Goal: Task Accomplishment & Management: Manage account settings

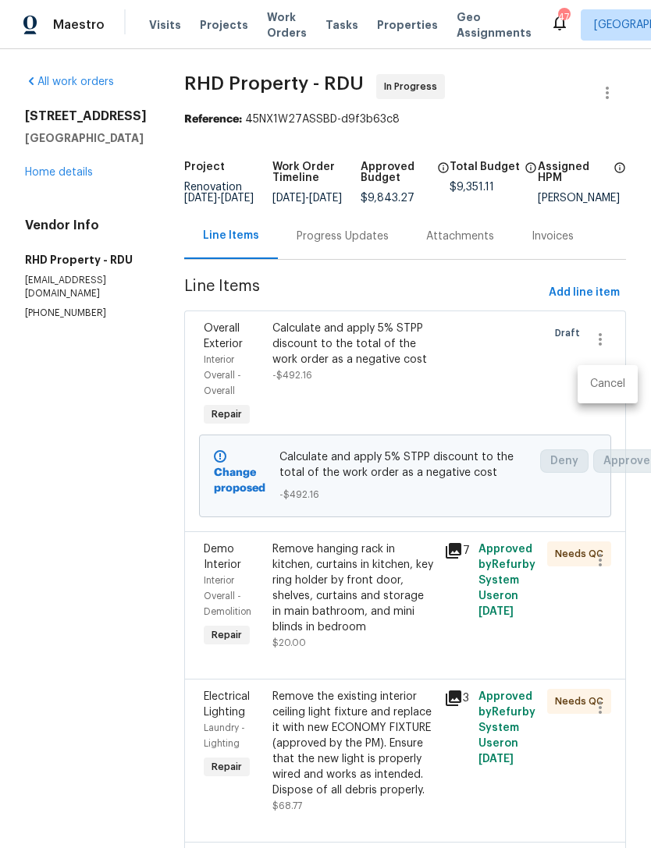
scroll to position [714, 0]
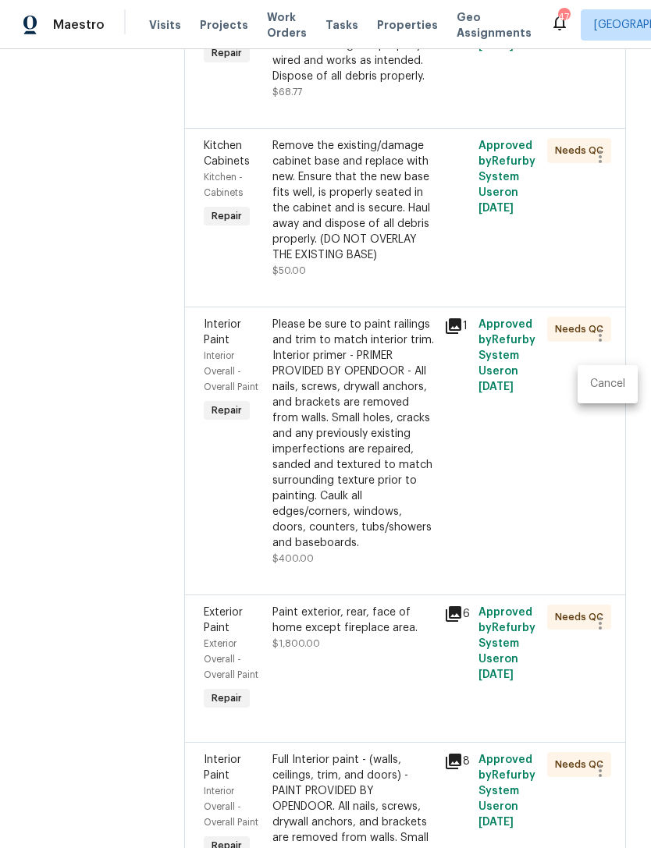
click at [615, 436] on div at bounding box center [325, 424] width 651 height 848
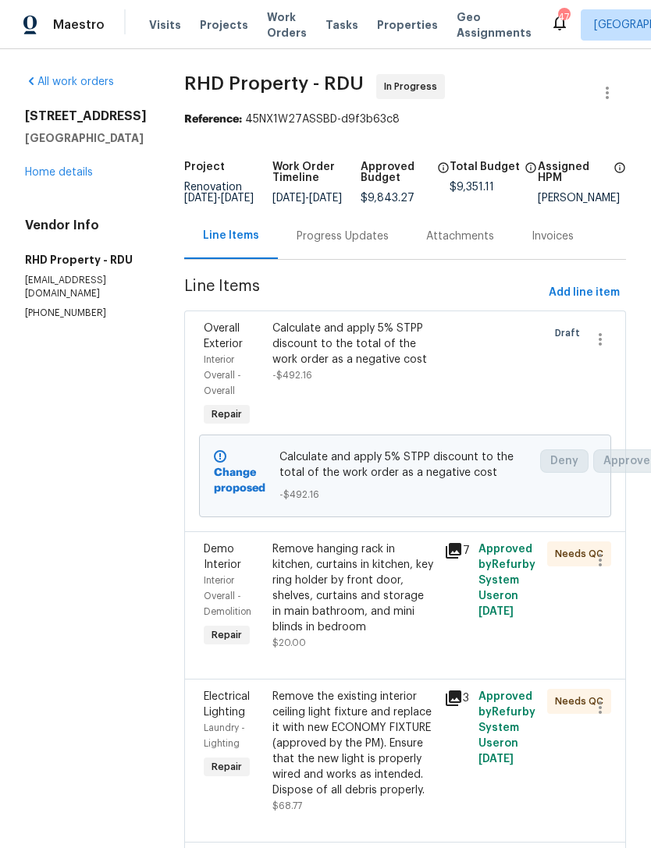
scroll to position [0, 0]
click at [66, 167] on link "Home details" at bounding box center [59, 172] width 68 height 11
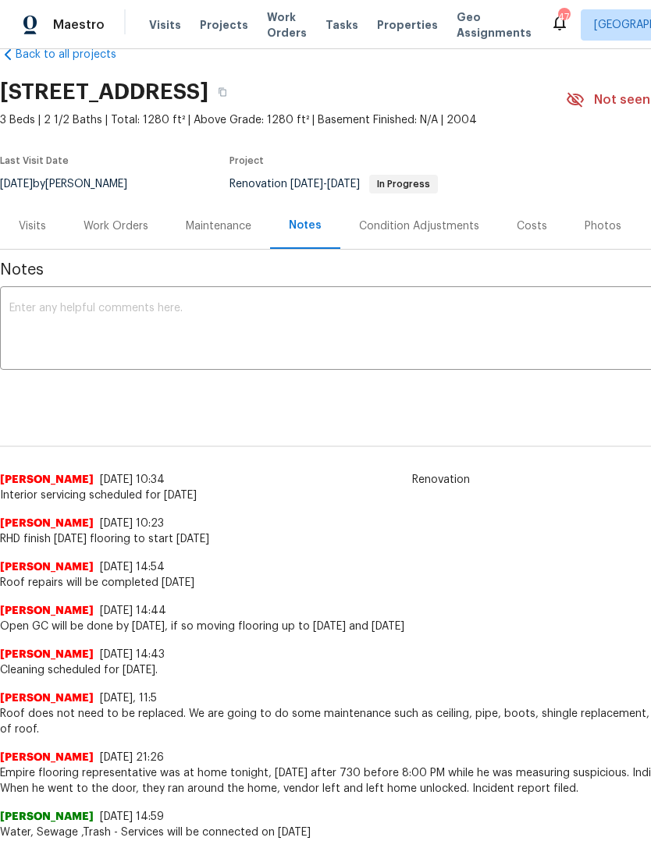
scroll to position [34, 0]
click at [115, 229] on div "Work Orders" at bounding box center [115, 227] width 65 height 16
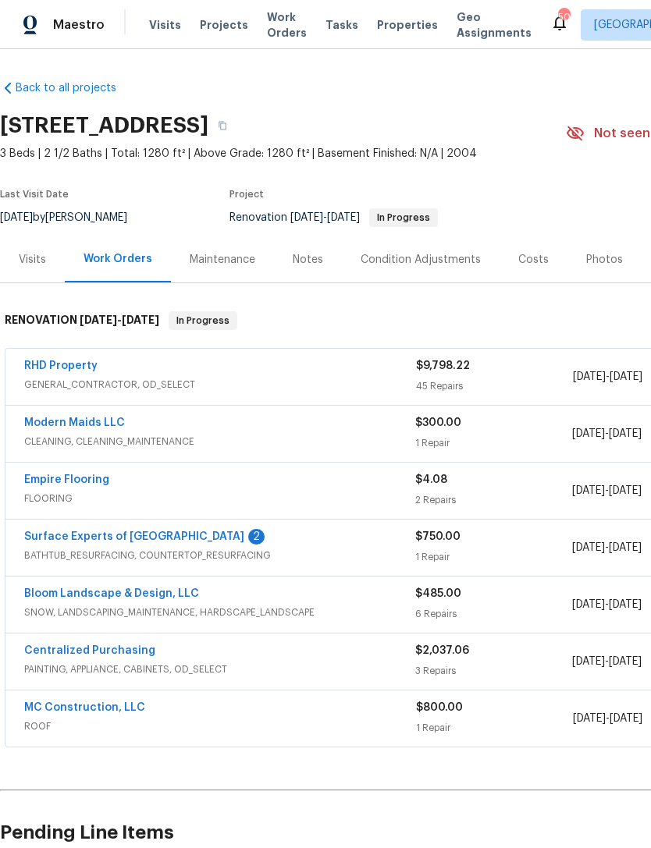
click at [76, 539] on link "Surface Experts of [GEOGRAPHIC_DATA]" at bounding box center [134, 536] width 220 height 11
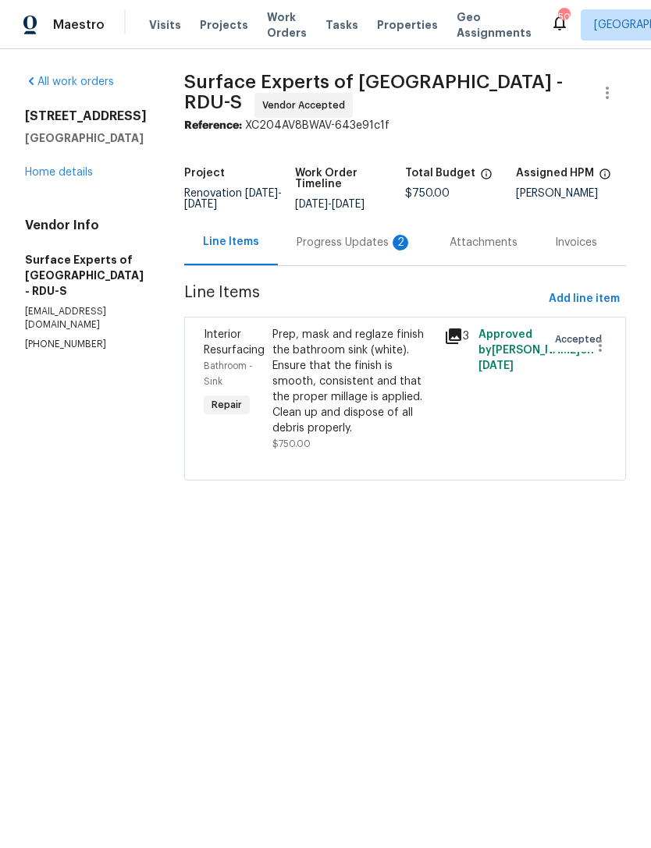
click at [364, 250] on div "Progress Updates 2" at bounding box center [354, 243] width 115 height 16
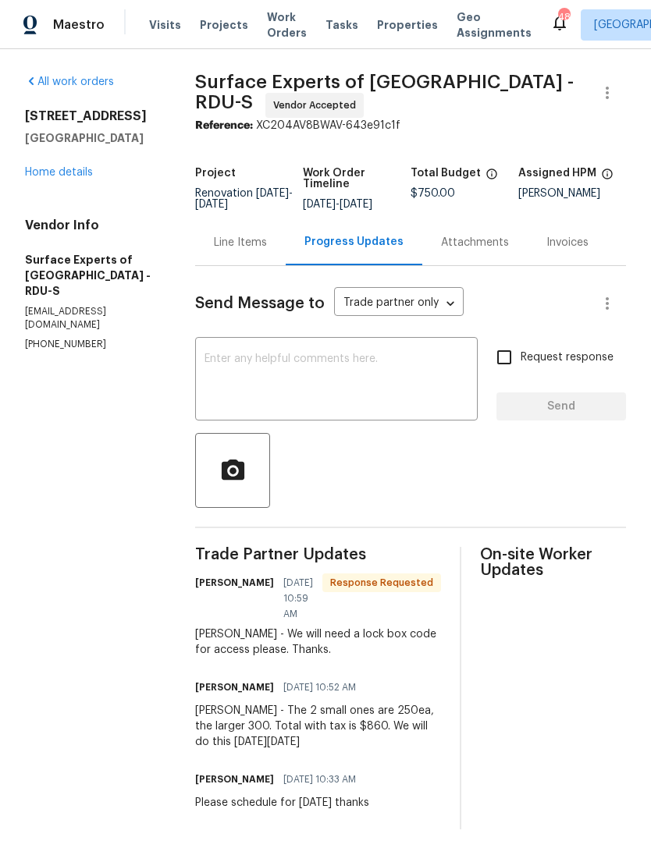
click at [254, 261] on div "Line Items" at bounding box center [240, 242] width 91 height 46
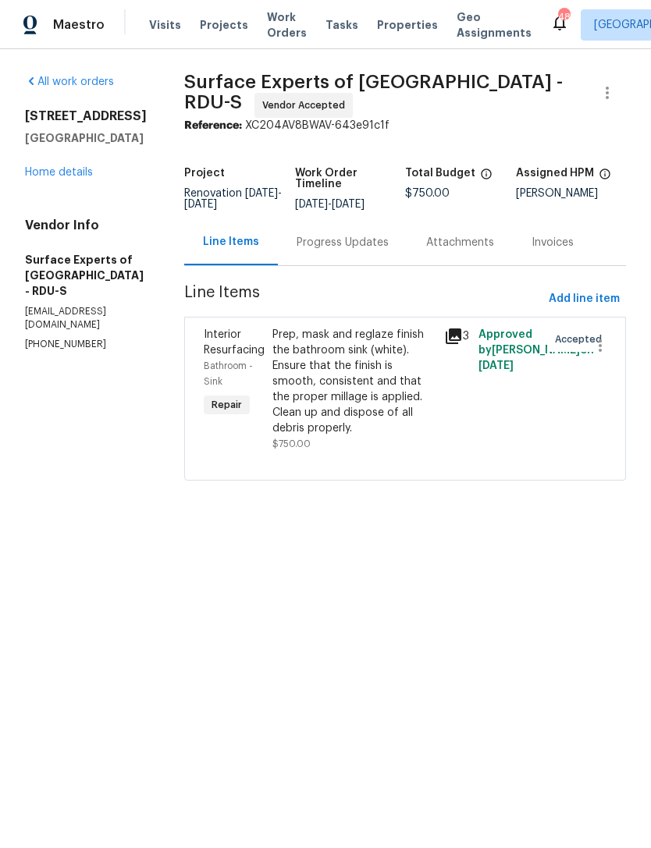
click at [411, 425] on div "Prep, mask and reglaze finish the bathroom sink (white). Ensure that the finish…" at bounding box center [353, 381] width 162 height 109
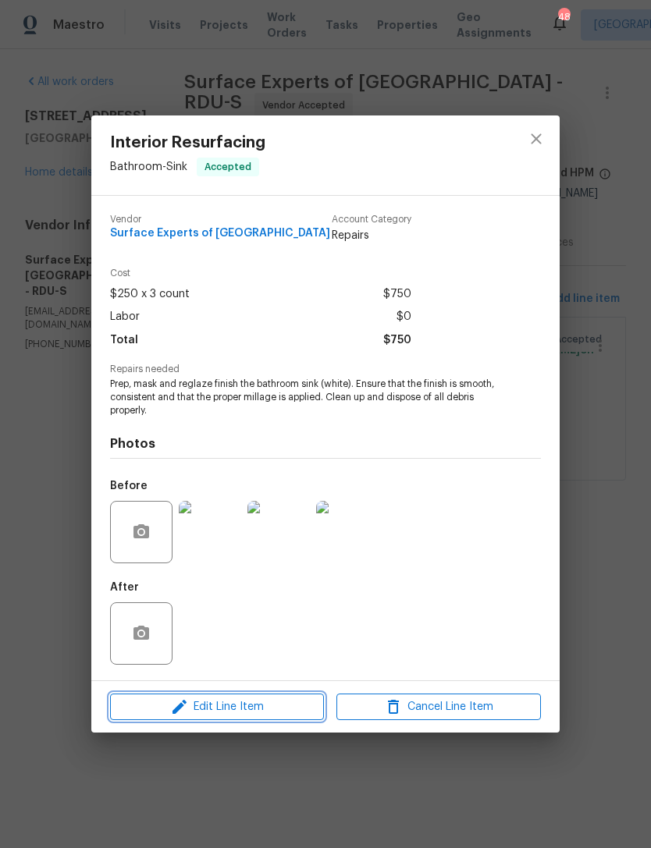
click at [264, 710] on span "Edit Line Item" at bounding box center [217, 708] width 204 height 20
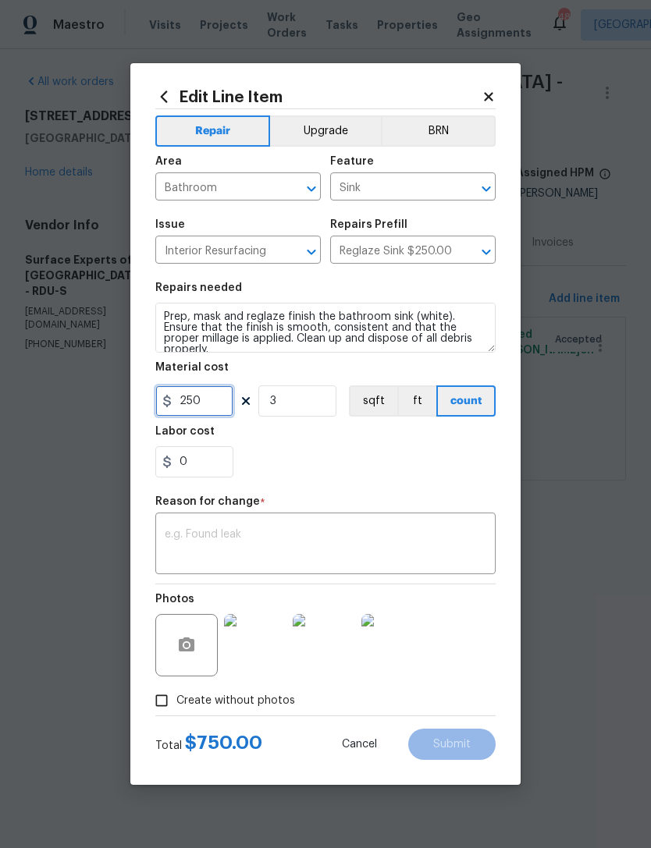
click at [227, 401] on input "250" at bounding box center [194, 400] width 78 height 31
type input "250"
click at [396, 467] on div "0" at bounding box center [325, 461] width 340 height 31
click at [190, 464] on input "0" at bounding box center [194, 461] width 78 height 31
type input "130"
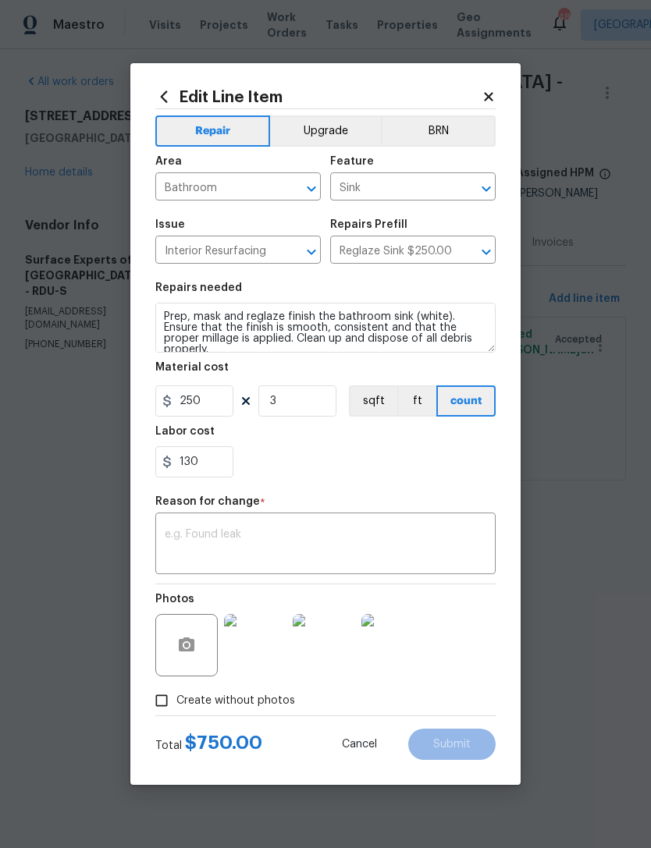
click at [435, 464] on div "130" at bounding box center [325, 461] width 340 height 31
click at [419, 543] on textarea at bounding box center [326, 545] width 322 height 33
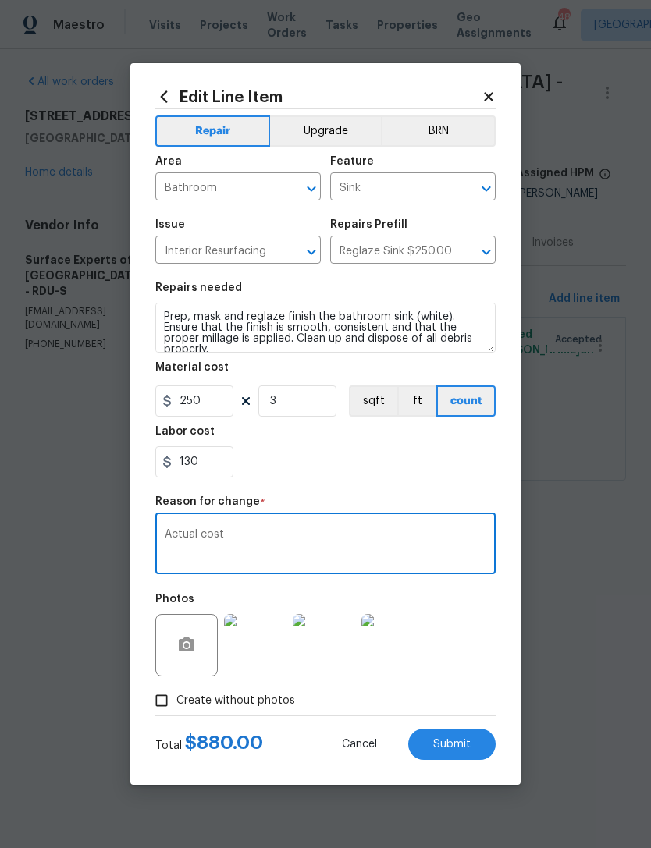
type textarea "Actual cost"
click at [467, 746] on span "Submit" at bounding box center [451, 745] width 37 height 12
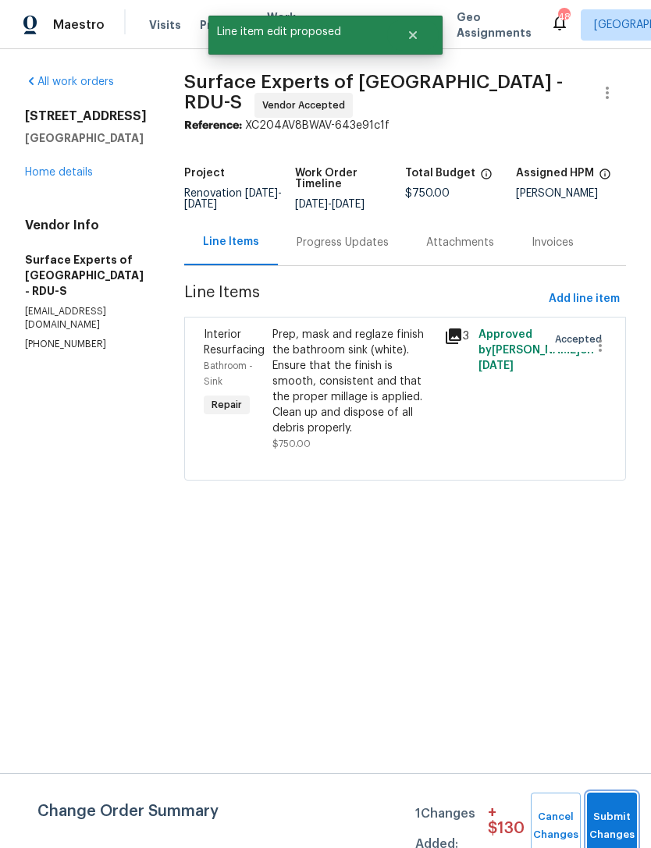
click at [616, 826] on span "Submit Changes" at bounding box center [612, 826] width 34 height 36
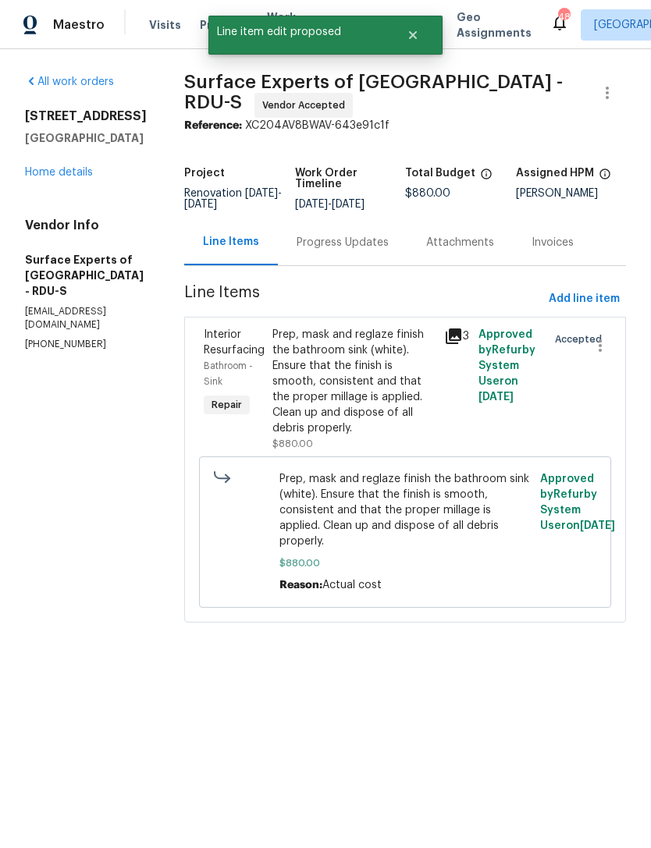
click at [377, 261] on div "Progress Updates" at bounding box center [343, 242] width 130 height 46
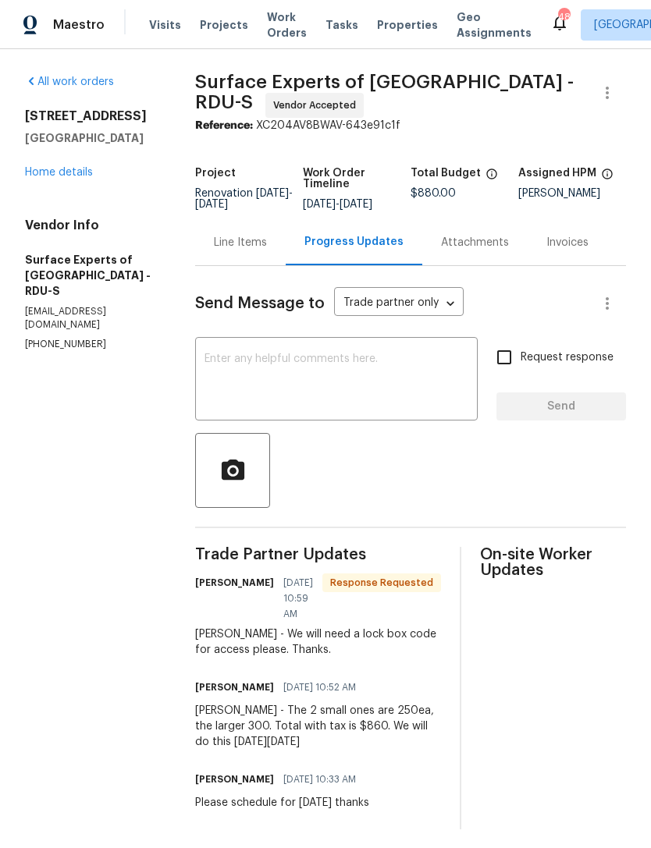
click at [401, 408] on textarea at bounding box center [336, 381] width 264 height 55
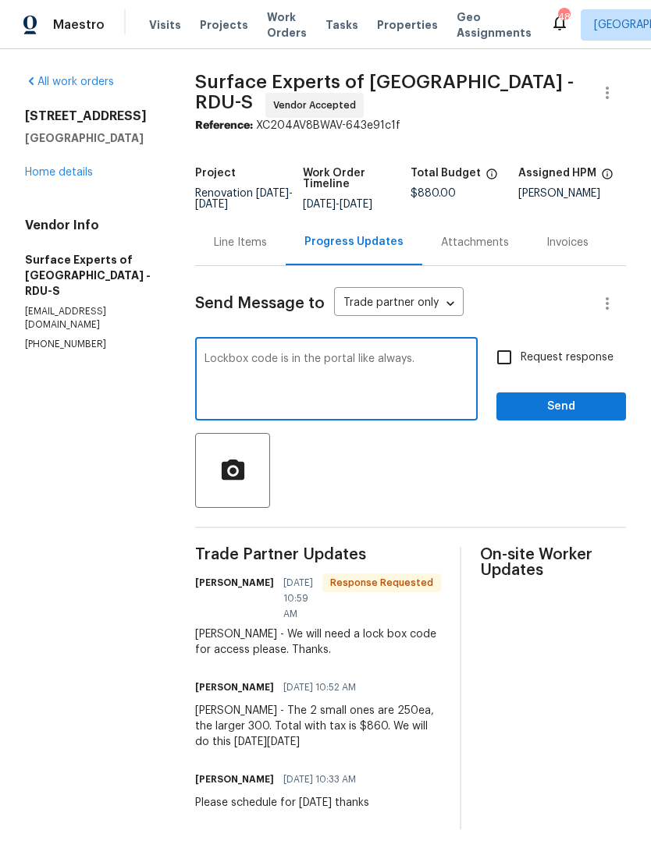
type textarea "Lockbox code is in the portal like always."
click at [513, 371] on input "Request response" at bounding box center [504, 357] width 33 height 33
checkbox input "true"
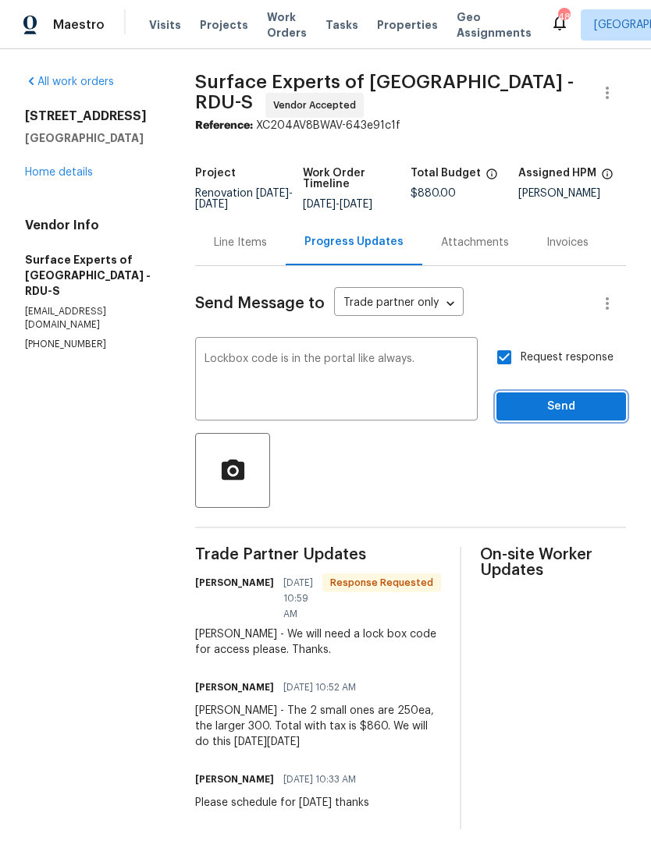
click at [572, 413] on span "Send" at bounding box center [561, 407] width 105 height 20
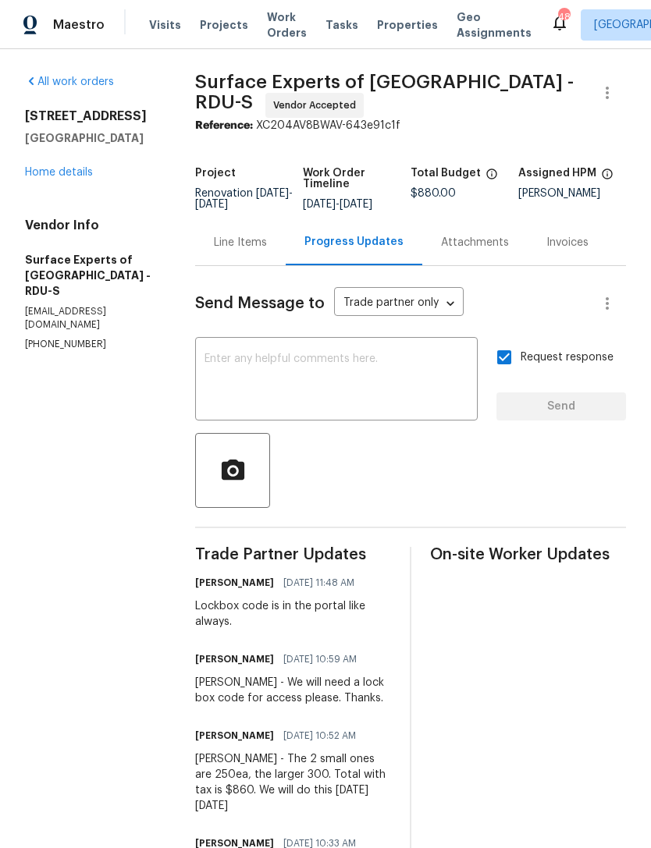
click at [41, 176] on link "Home details" at bounding box center [59, 172] width 68 height 11
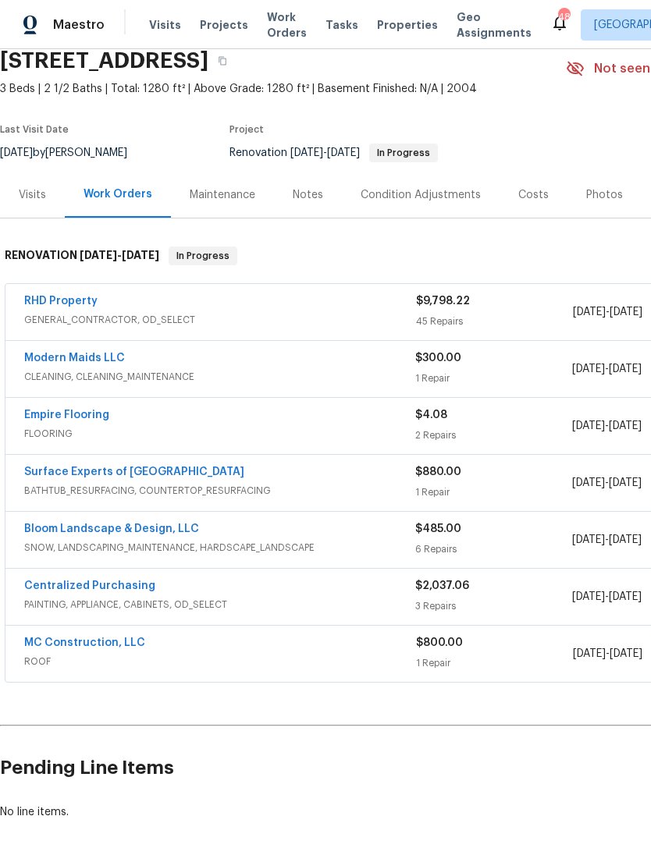
scroll to position [65, 0]
click at [55, 420] on link "Empire Flooring" at bounding box center [66, 415] width 85 height 11
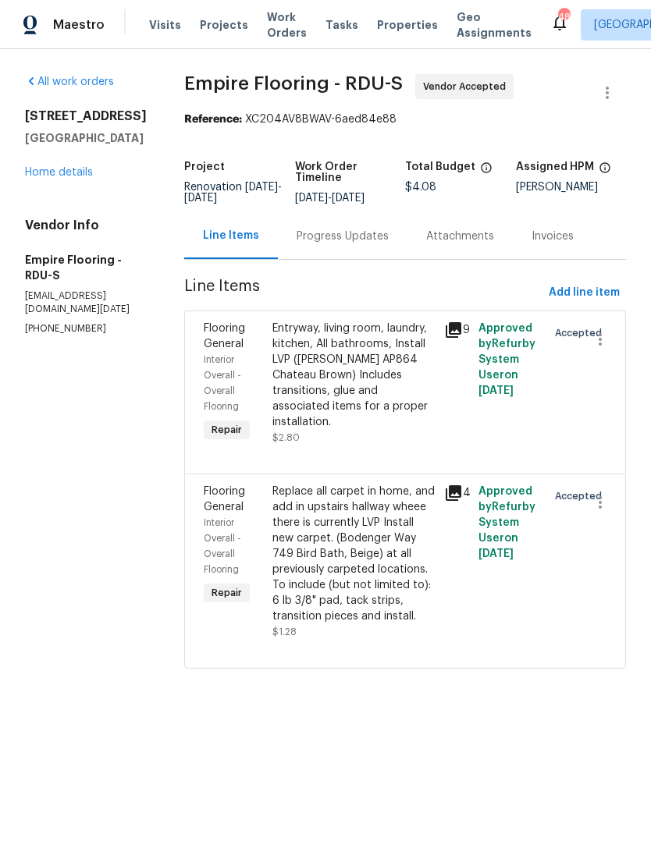
click at [374, 244] on div "Progress Updates" at bounding box center [343, 237] width 92 height 16
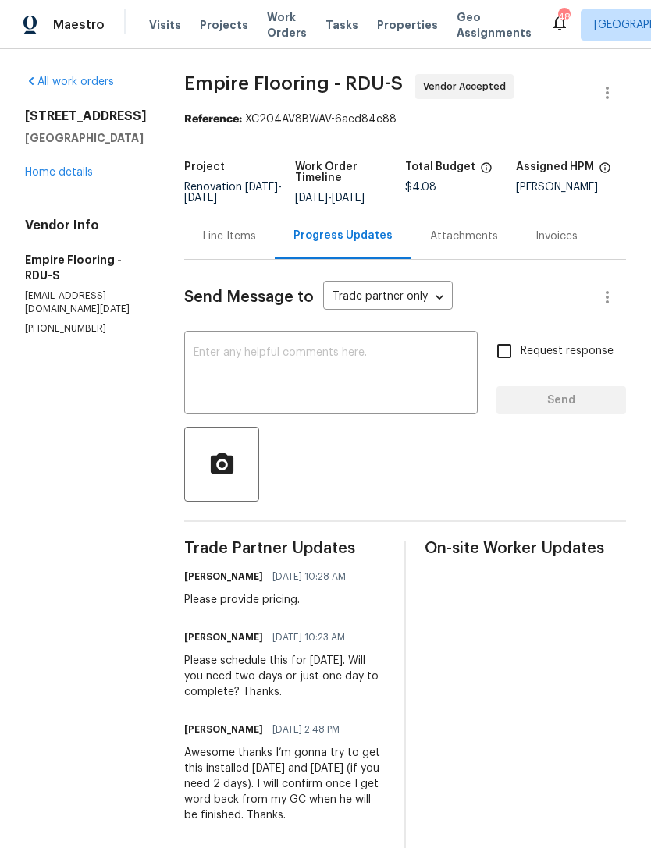
click at [41, 158] on div "310 Peachtree Pl Durham, NC 27701 Home details" at bounding box center [86, 144] width 122 height 72
click at [63, 169] on link "Home details" at bounding box center [59, 172] width 68 height 11
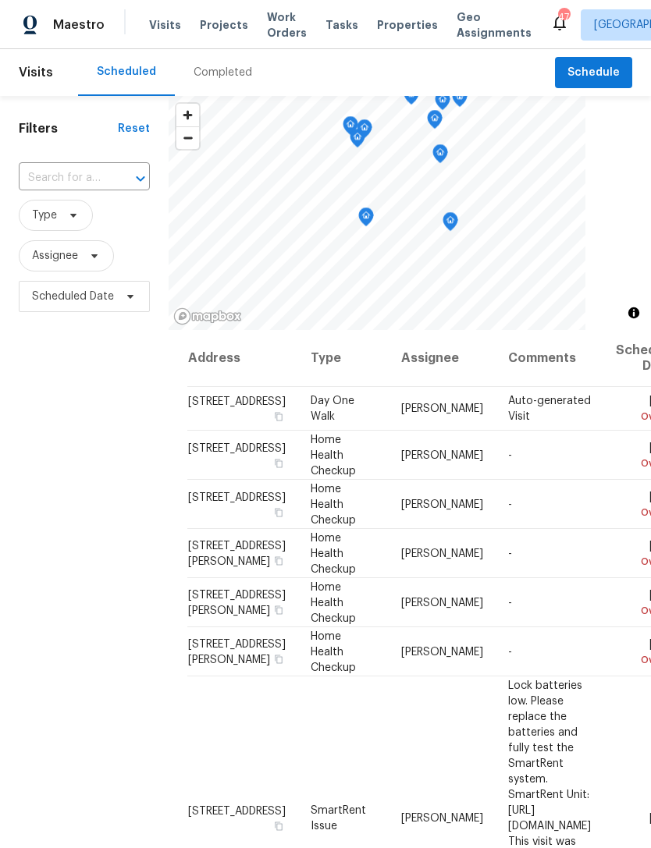
click at [215, 44] on div "Maestro Visits Projects Work Orders Tasks Properties Geo Assignments 47 Raleigh…" at bounding box center [325, 24] width 651 height 49
click at [216, 32] on span "Projects" at bounding box center [224, 25] width 48 height 16
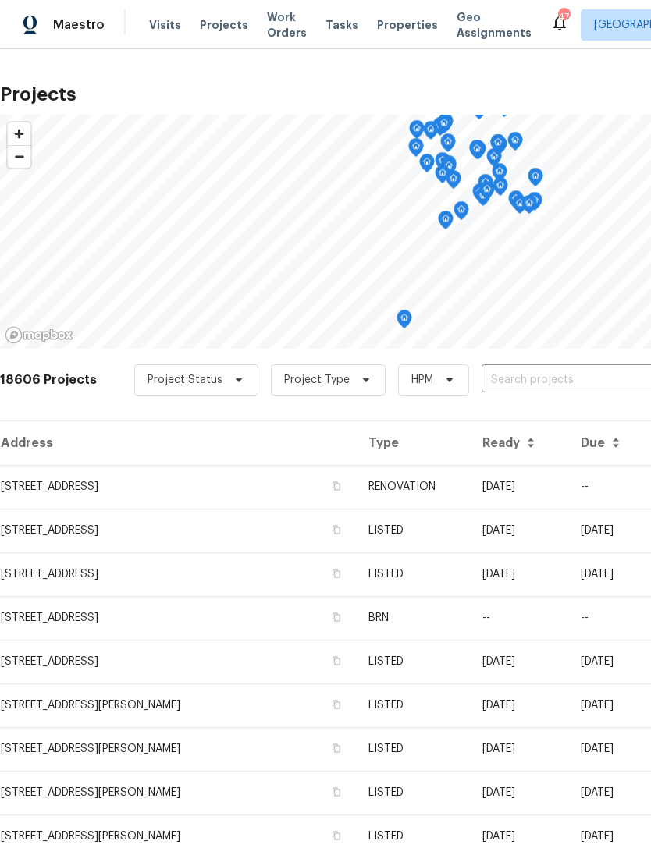
click at [532, 385] on input "text" at bounding box center [570, 380] width 179 height 24
type input "311 burn"
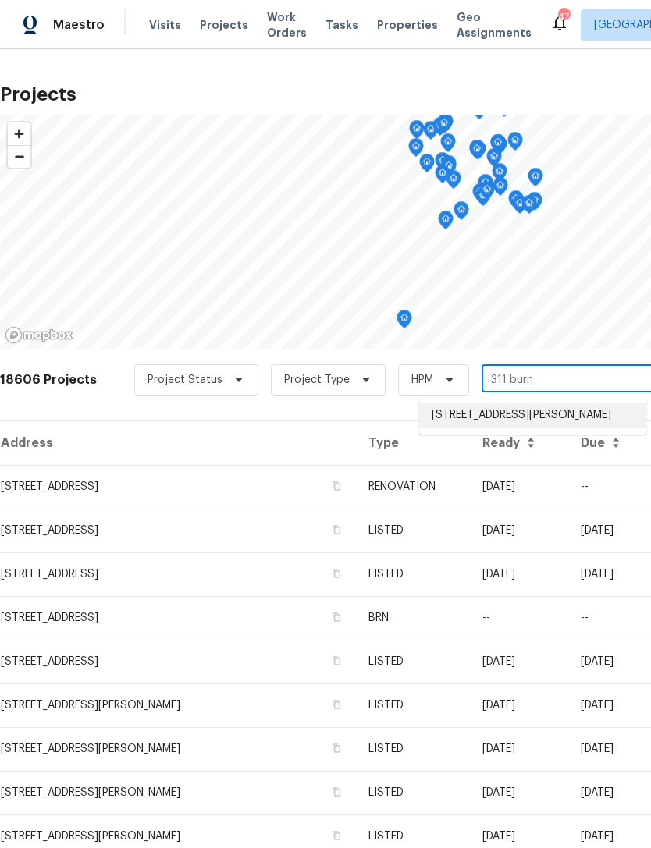
click at [562, 414] on li "311 Burnette St, Durham, NC 27707" at bounding box center [532, 416] width 227 height 26
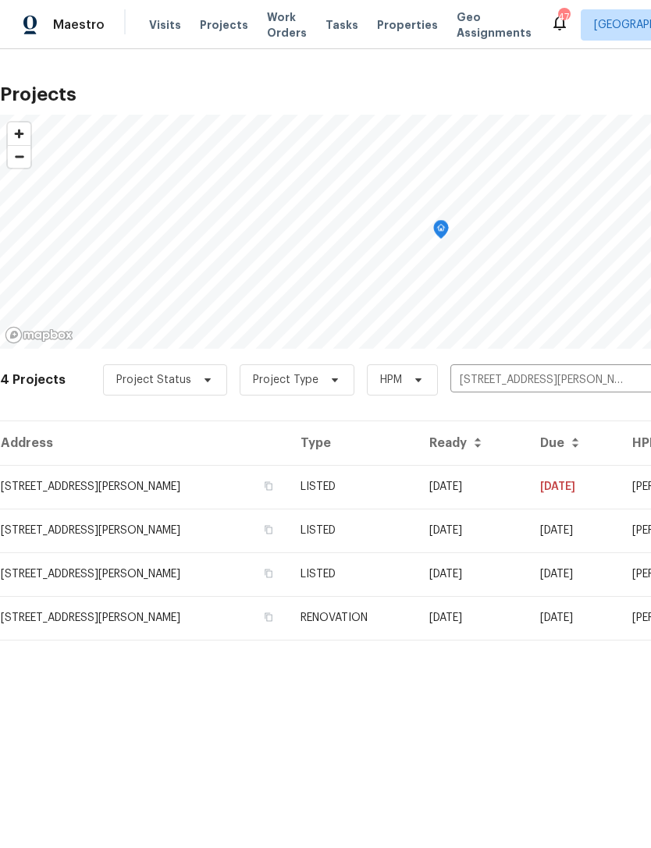
click at [69, 484] on td "311 Burnette St, Durham, NC 27707" at bounding box center [144, 487] width 288 height 44
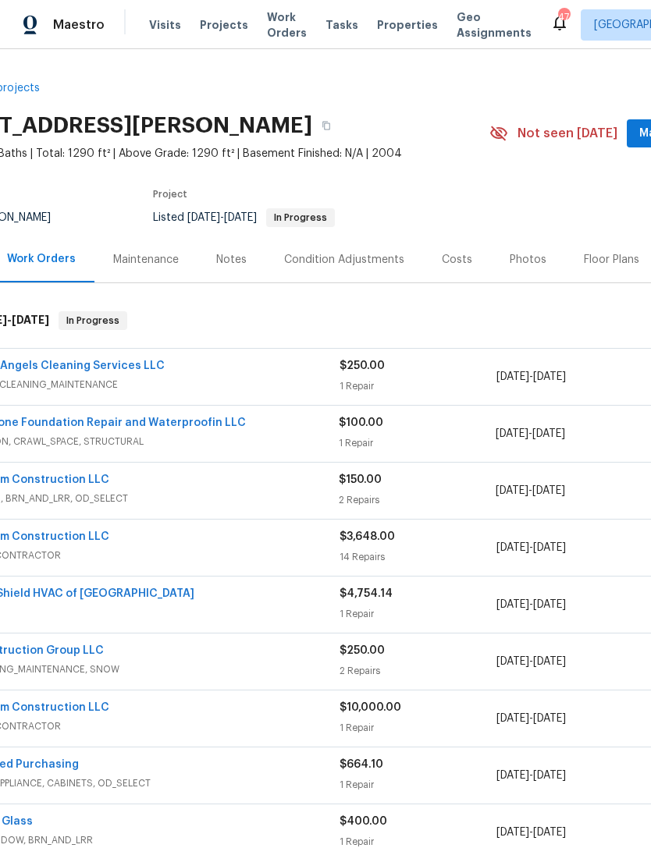
scroll to position [1, 7]
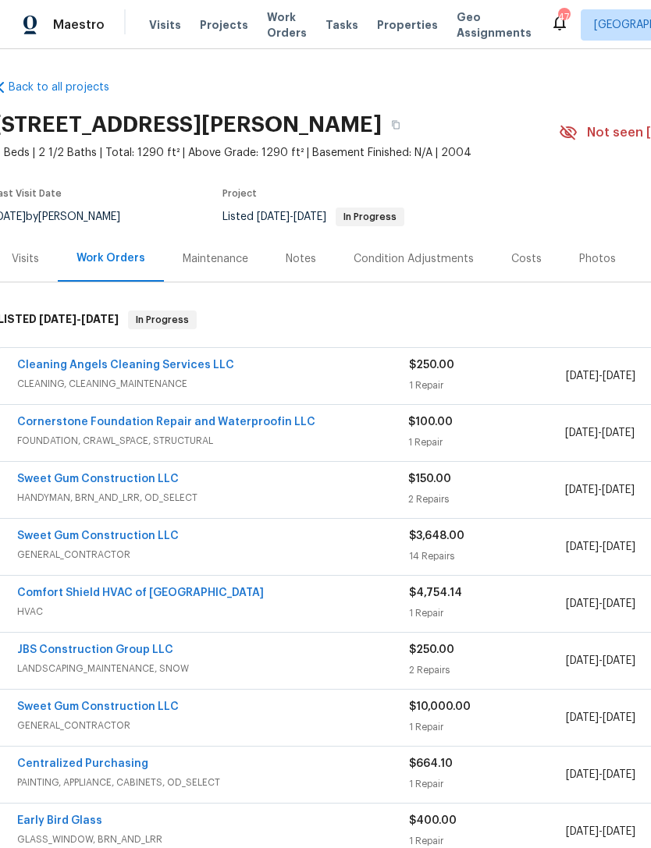
click at [585, 589] on div "6/24/2025 - 6/30/2025" at bounding box center [644, 603] width 157 height 37
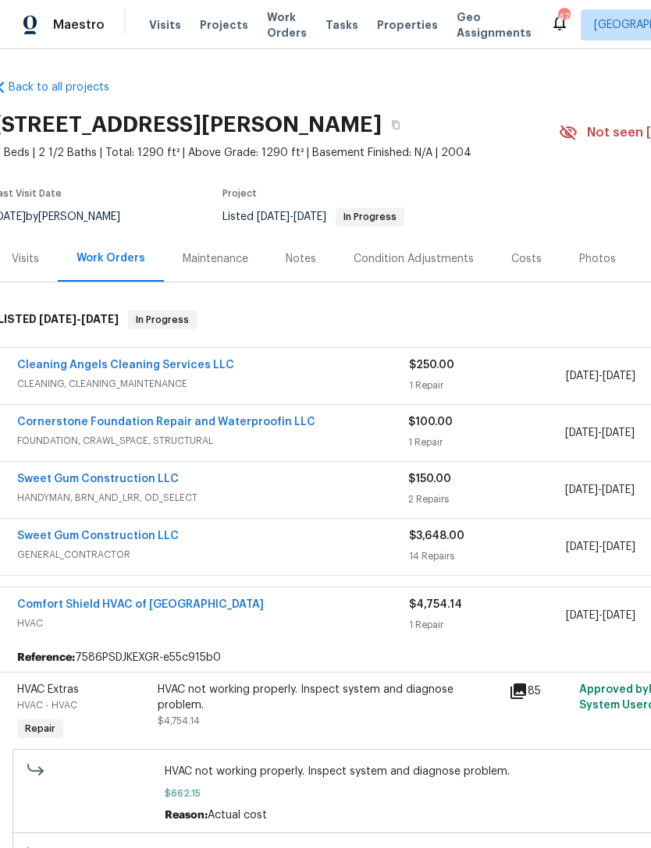
click at [47, 481] on link "Sweet Gum Construction LLC" at bounding box center [98, 479] width 162 height 11
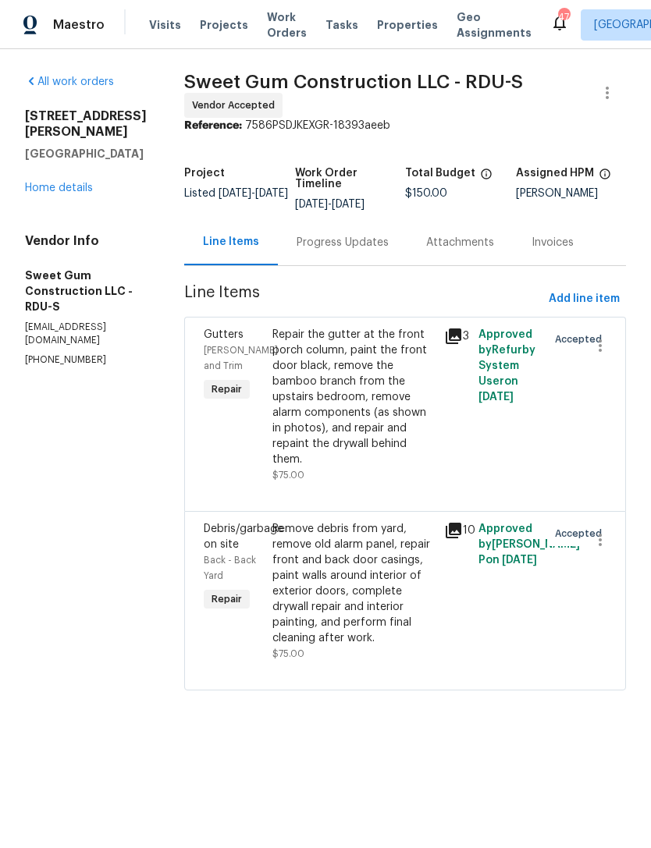
click at [377, 250] on div "Progress Updates" at bounding box center [343, 243] width 92 height 16
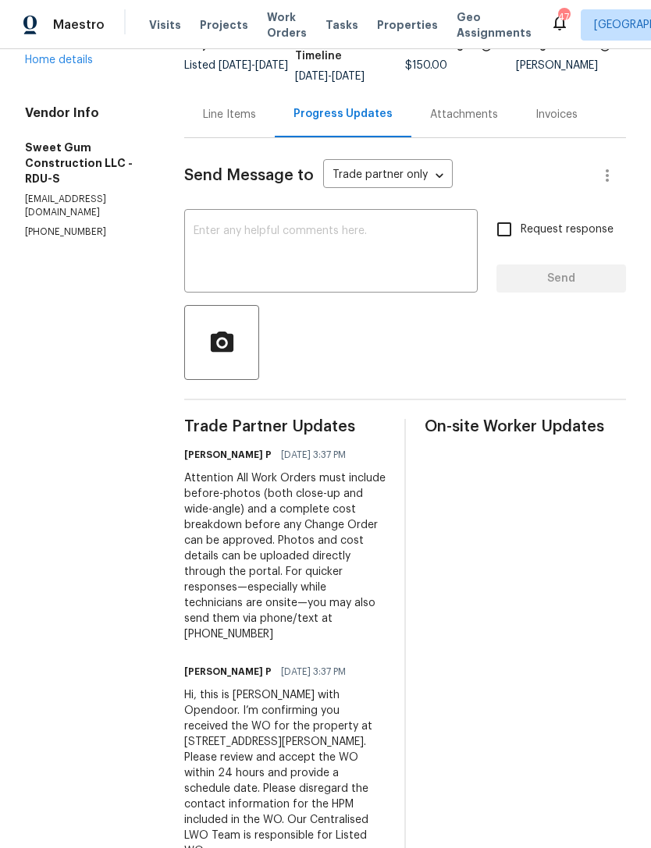
scroll to position [73, 0]
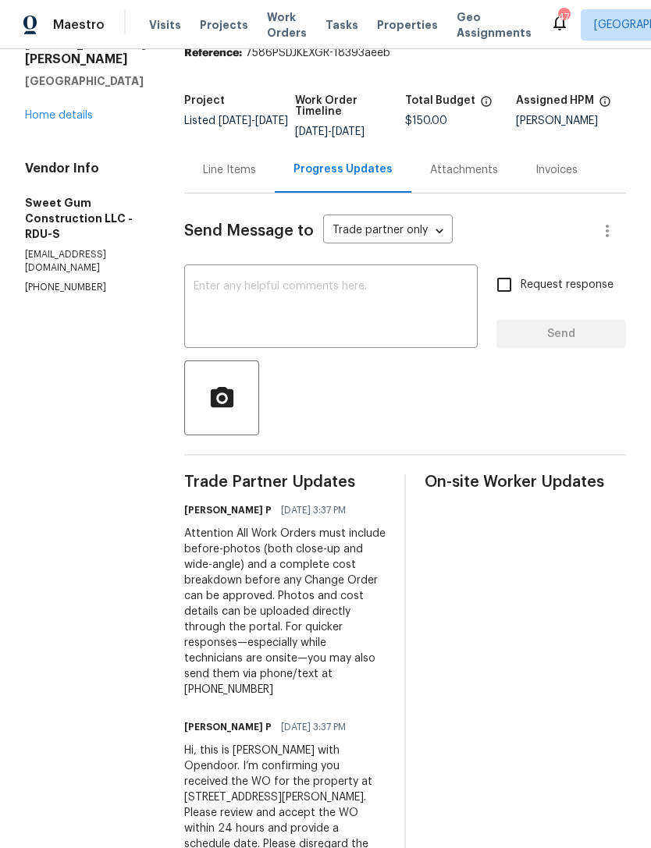
click at [351, 250] on div "Send Message to Trade partner only Trade partner only ​" at bounding box center [386, 230] width 404 height 37
click at [430, 267] on div "Send Message to Trade partner only Trade partner only ​ x ​ Request response Se…" at bounding box center [405, 564] width 442 height 740
click at [376, 254] on body "Maestro Visits Projects Work Orders Tasks Properties Geo Assignments 47 Raleigh…" at bounding box center [325, 424] width 651 height 848
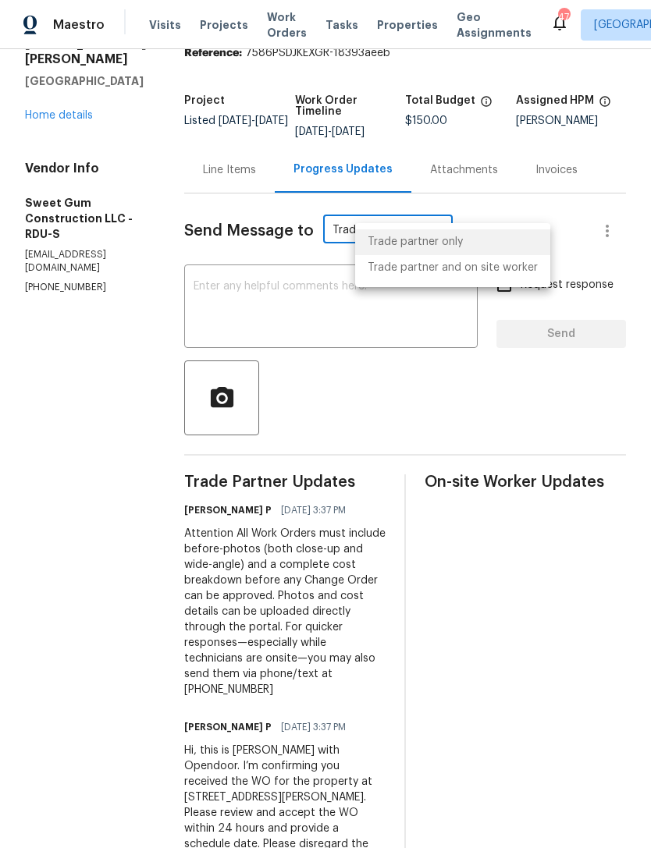
click at [304, 252] on div at bounding box center [325, 424] width 651 height 848
click at [304, 252] on div "Trade partner only Trade partner and on site worker" at bounding box center [325, 424] width 651 height 848
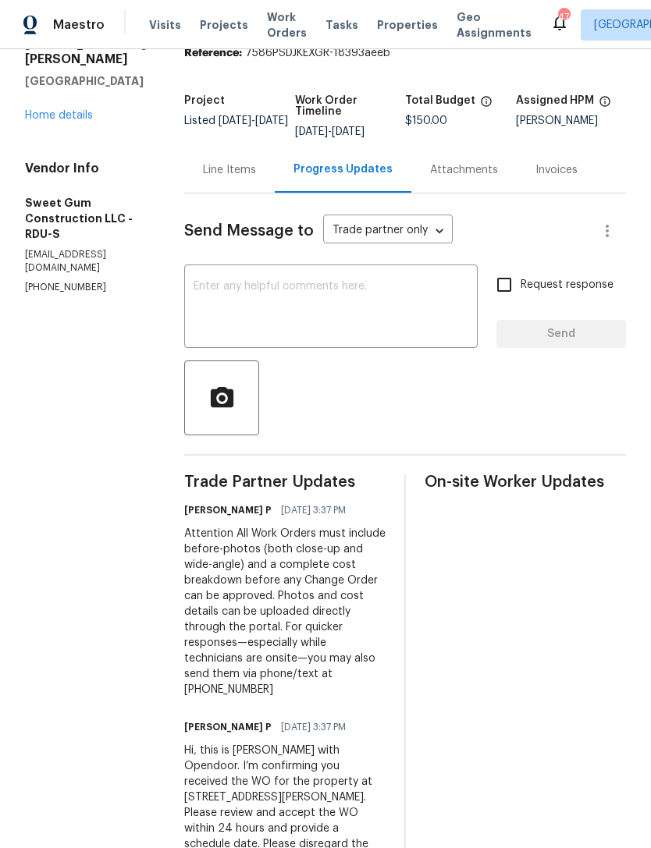
click at [288, 261] on div "Send Message to Trade partner only Trade partner only ​ x ​ Request response Se…" at bounding box center [405, 564] width 442 height 740
click at [288, 250] on div "Send Message to Trade partner only Trade partner only ​" at bounding box center [386, 230] width 404 height 37
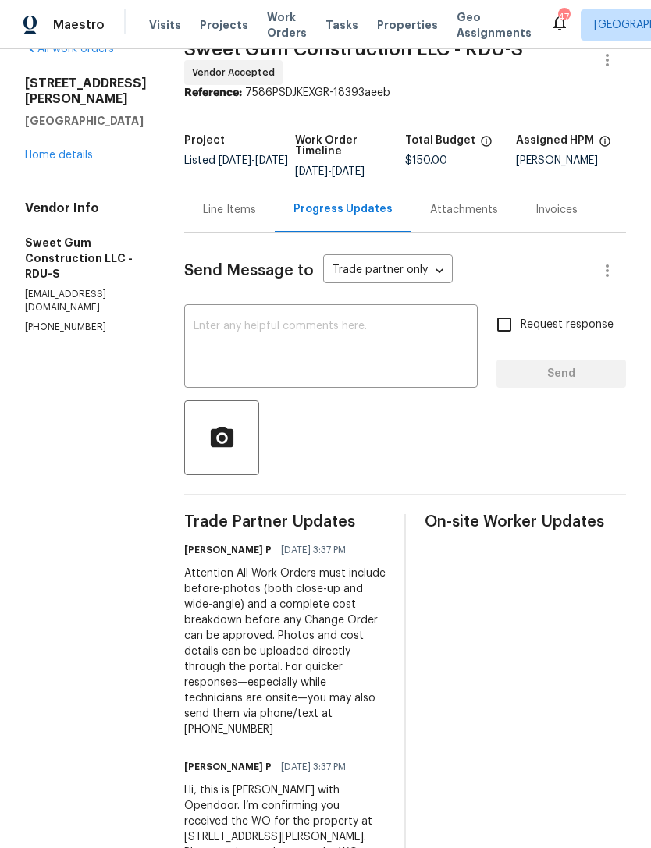
scroll to position [15, 0]
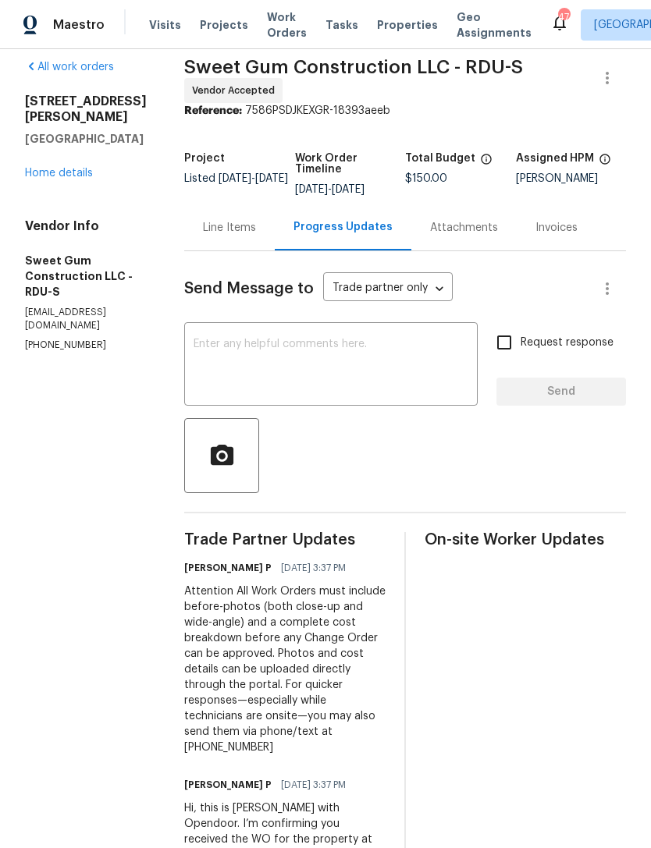
click at [445, 389] on textarea at bounding box center [331, 366] width 275 height 55
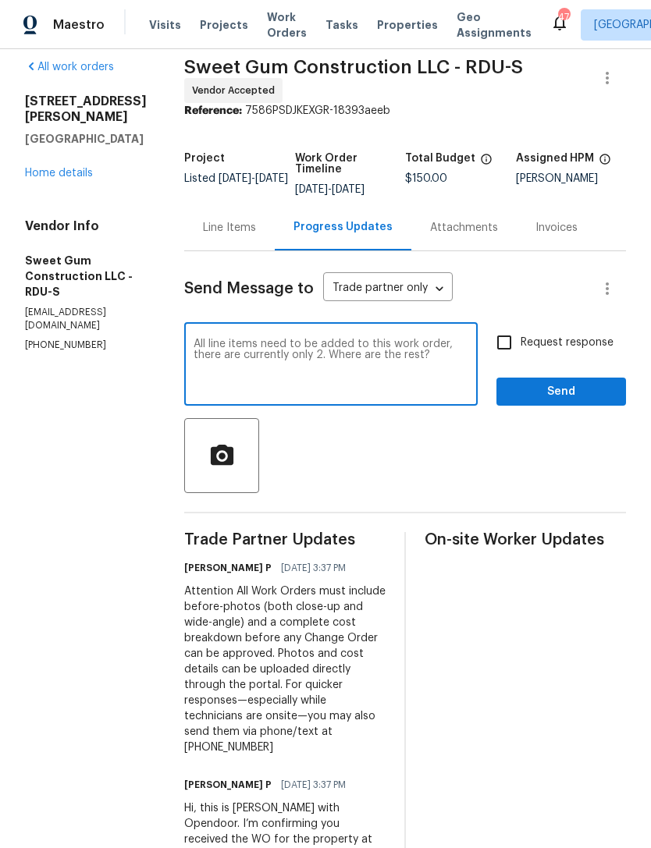
type textarea "All line items need to be added to this work order, there are currently only 2.…"
click at [568, 402] on span "Send" at bounding box center [561, 392] width 105 height 20
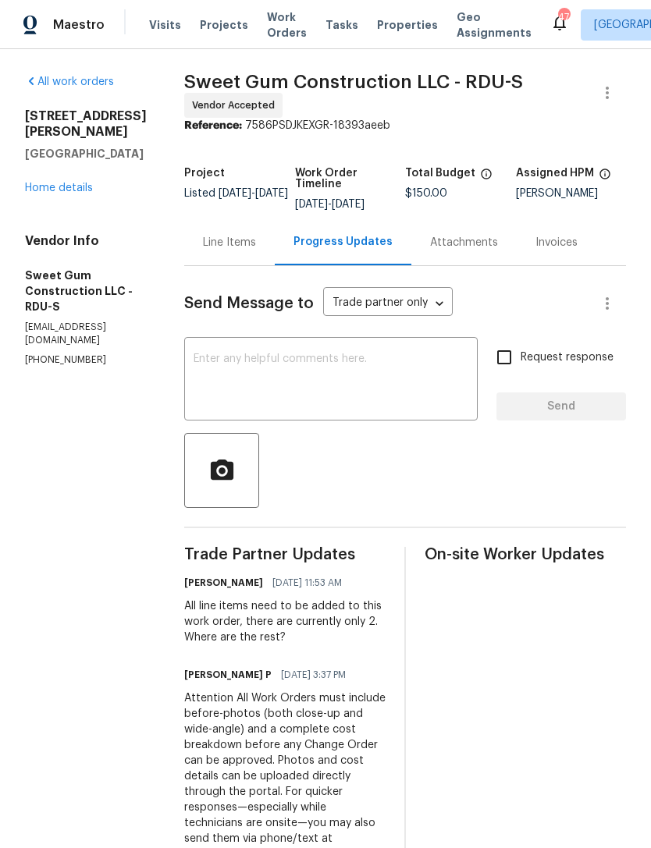
scroll to position [0, 0]
click at [52, 183] on link "Home details" at bounding box center [59, 188] width 68 height 11
